Goal: Transaction & Acquisition: Book appointment/travel/reservation

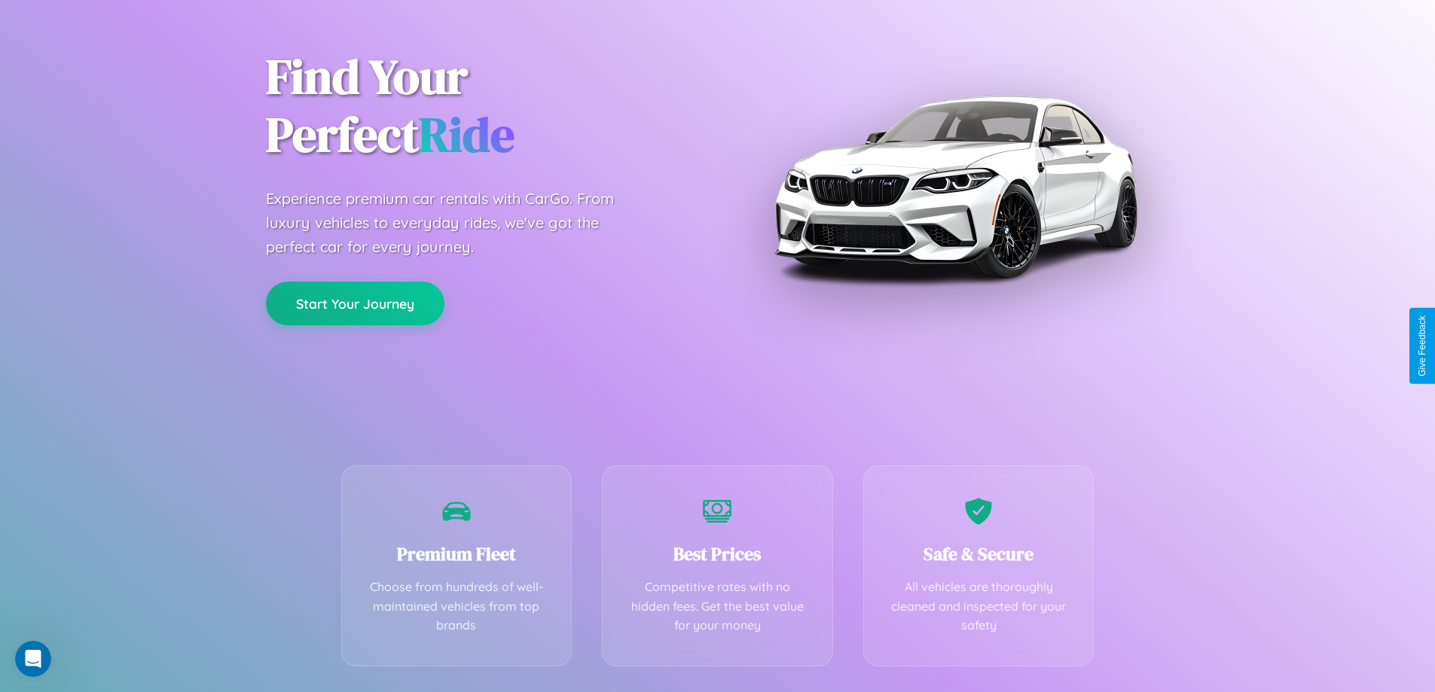
scroll to position [297, 0]
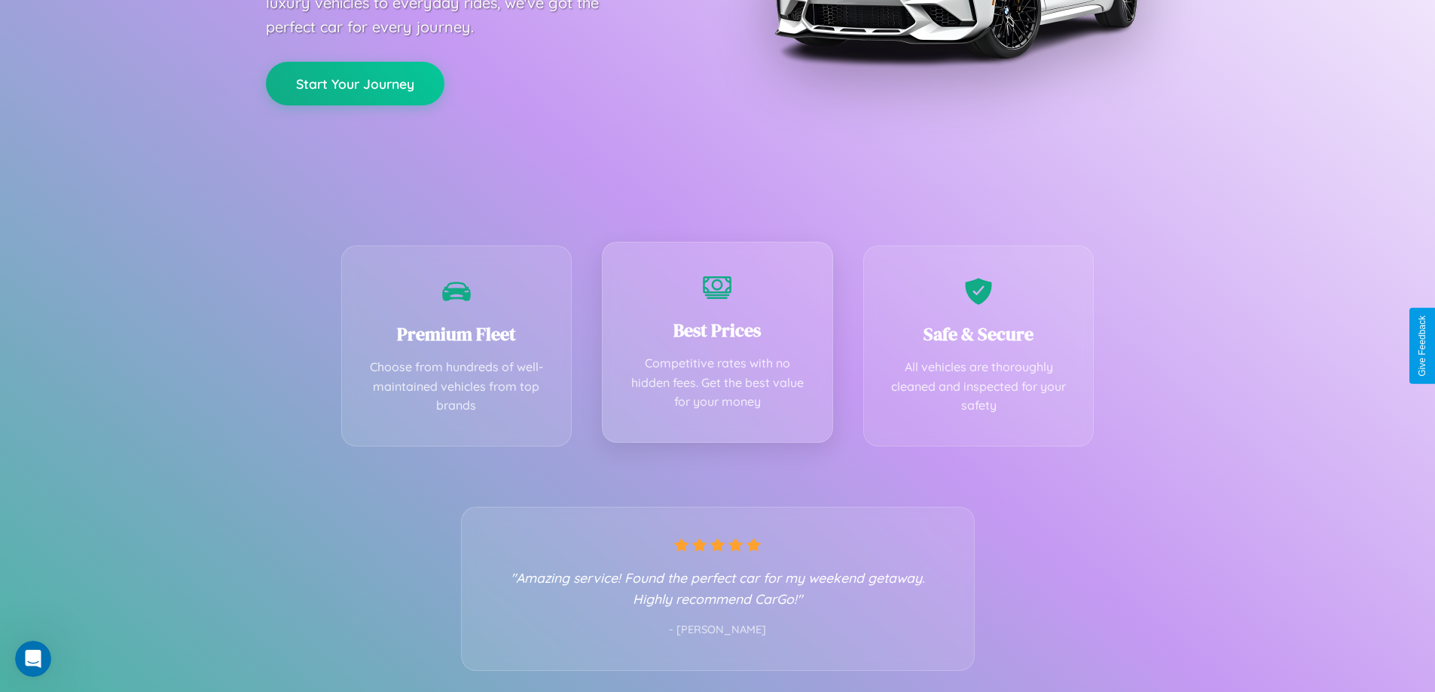
click at [717, 346] on div "Best Prices Competitive rates with no hidden fees. Get the best value for your …" at bounding box center [717, 342] width 231 height 201
click at [355, 82] on button "Start Your Journey" at bounding box center [355, 82] width 179 height 44
click at [355, 81] on button "Start Your Journey" at bounding box center [355, 82] width 179 height 44
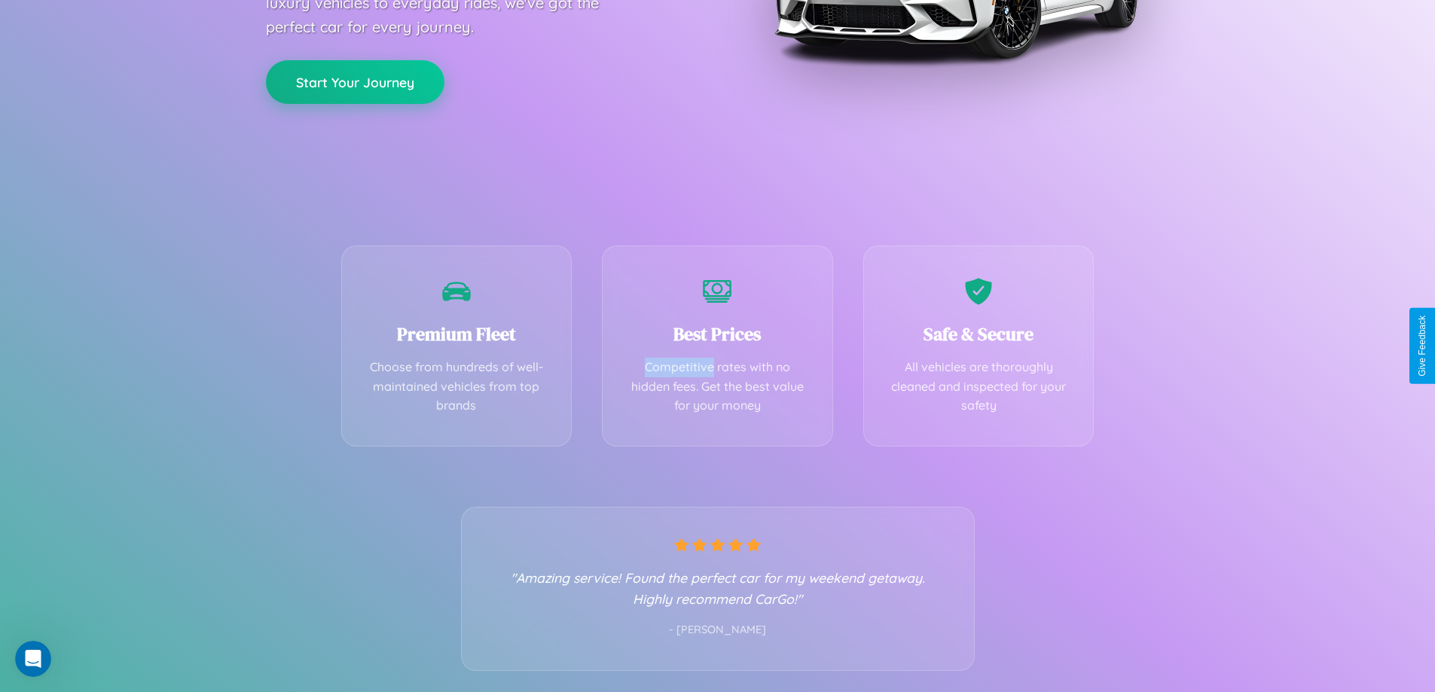
click at [355, 81] on button "Start Your Journey" at bounding box center [355, 82] width 179 height 44
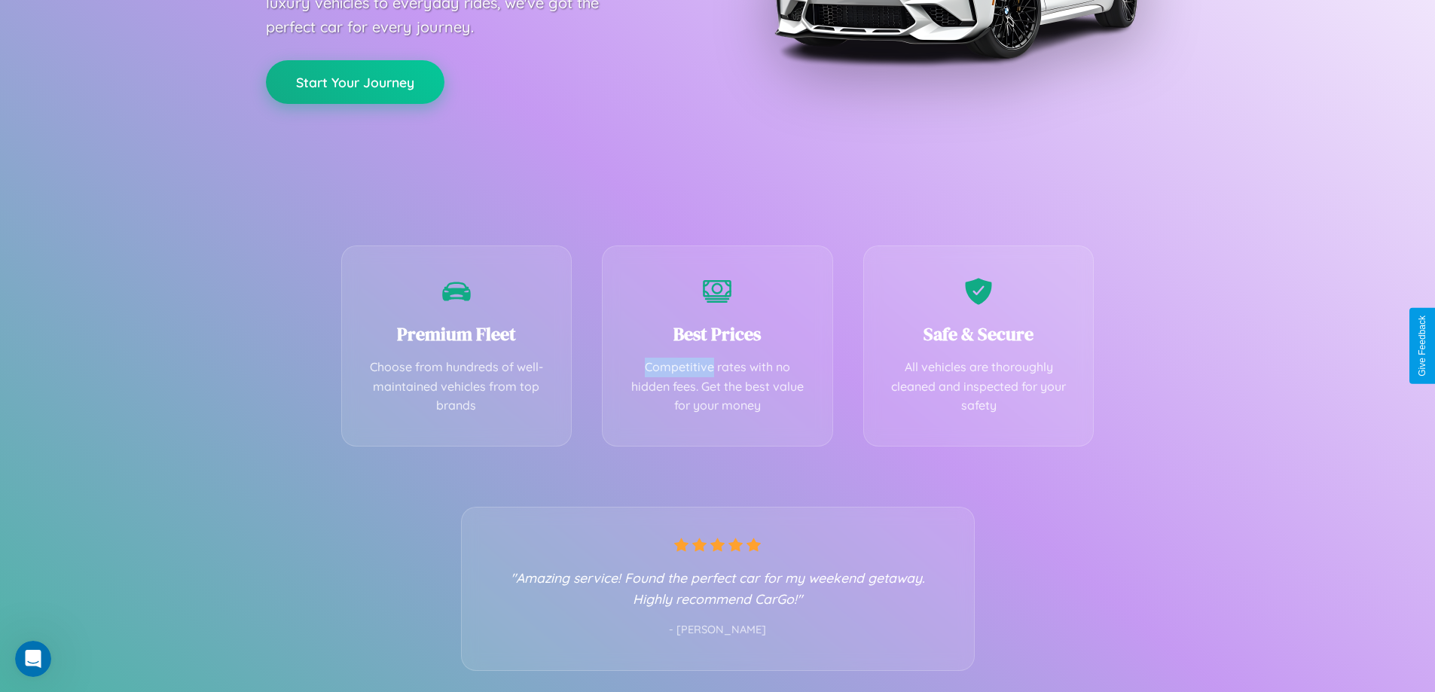
click at [355, 81] on button "Start Your Journey" at bounding box center [355, 82] width 179 height 44
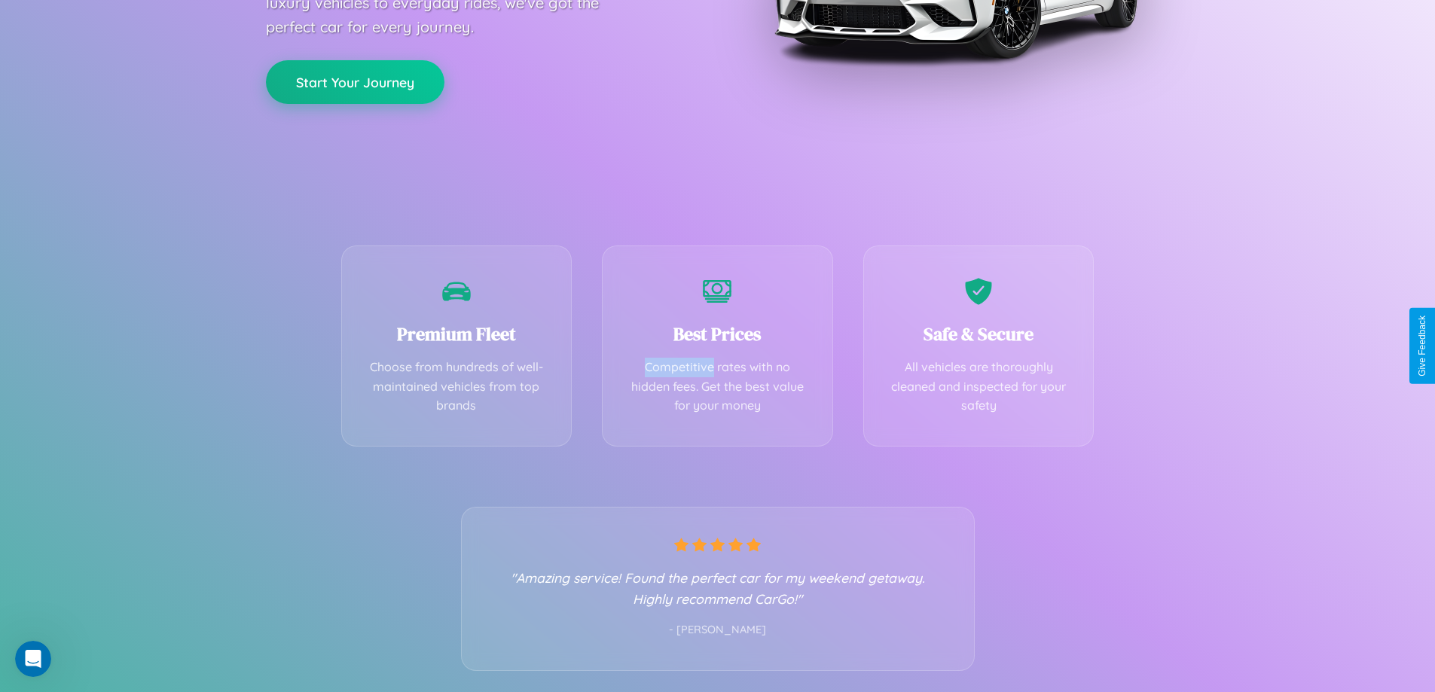
click at [355, 81] on button "Start Your Journey" at bounding box center [355, 82] width 179 height 44
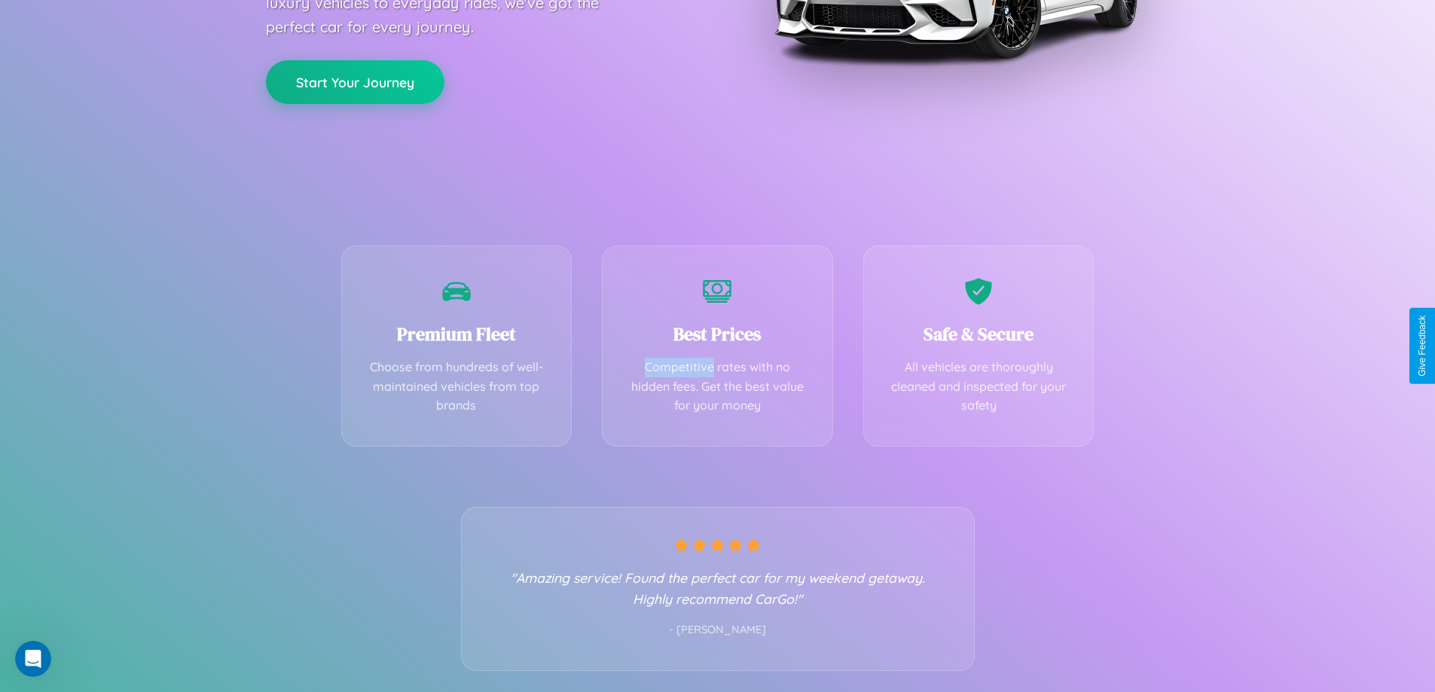
click at [355, 81] on button "Start Your Journey" at bounding box center [355, 82] width 179 height 44
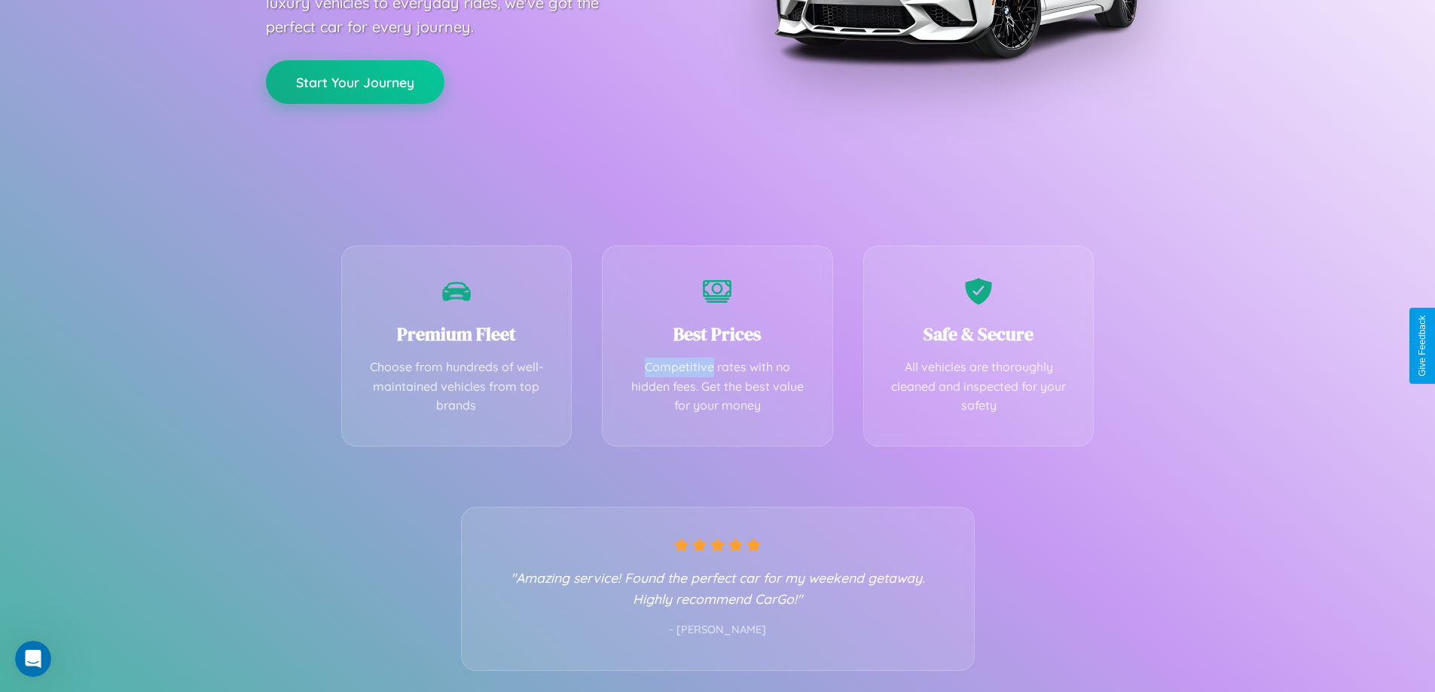
click at [355, 81] on button "Start Your Journey" at bounding box center [355, 82] width 179 height 44
